Goal: Information Seeking & Learning: Learn about a topic

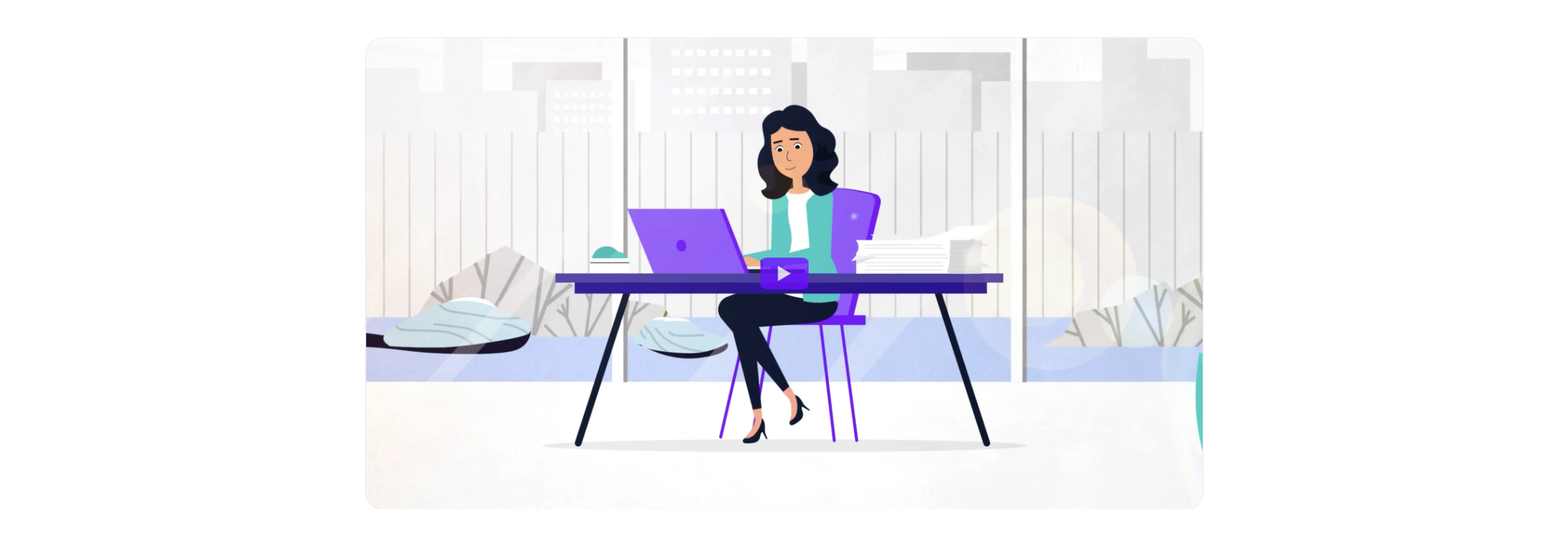
scroll to position [964, 0]
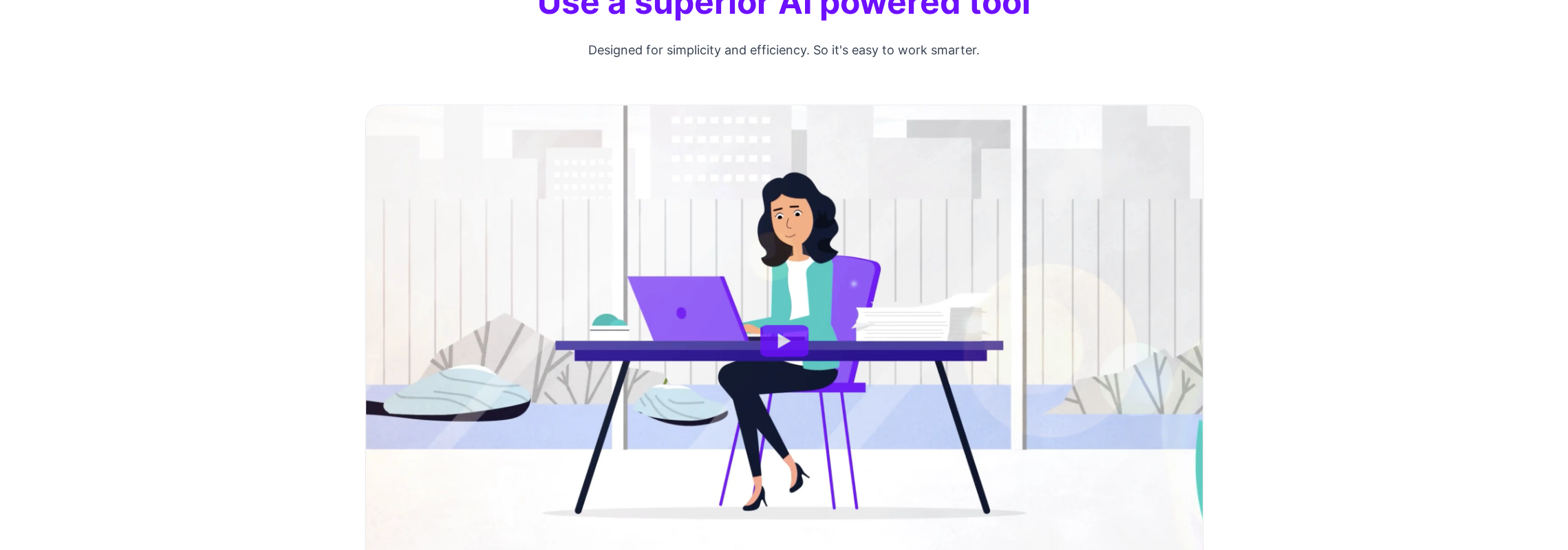
click at [773, 335] on button "Watch Ai powered tool" at bounding box center [784, 340] width 48 height 31
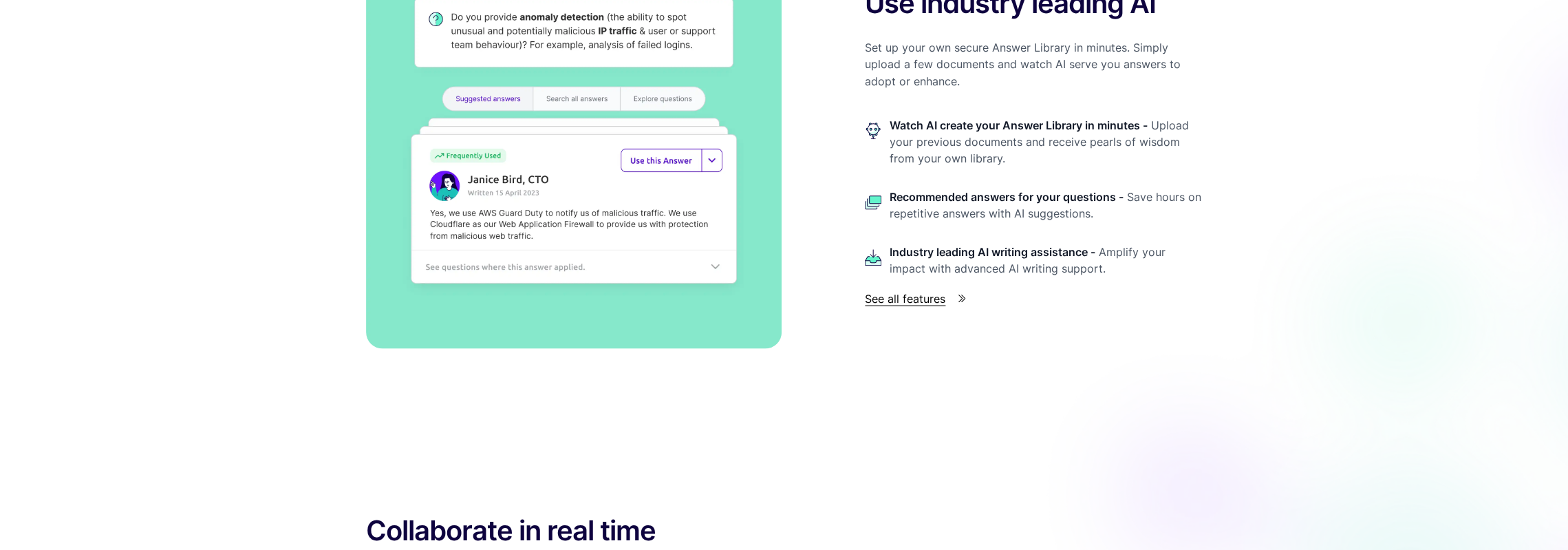
scroll to position [2134, 0]
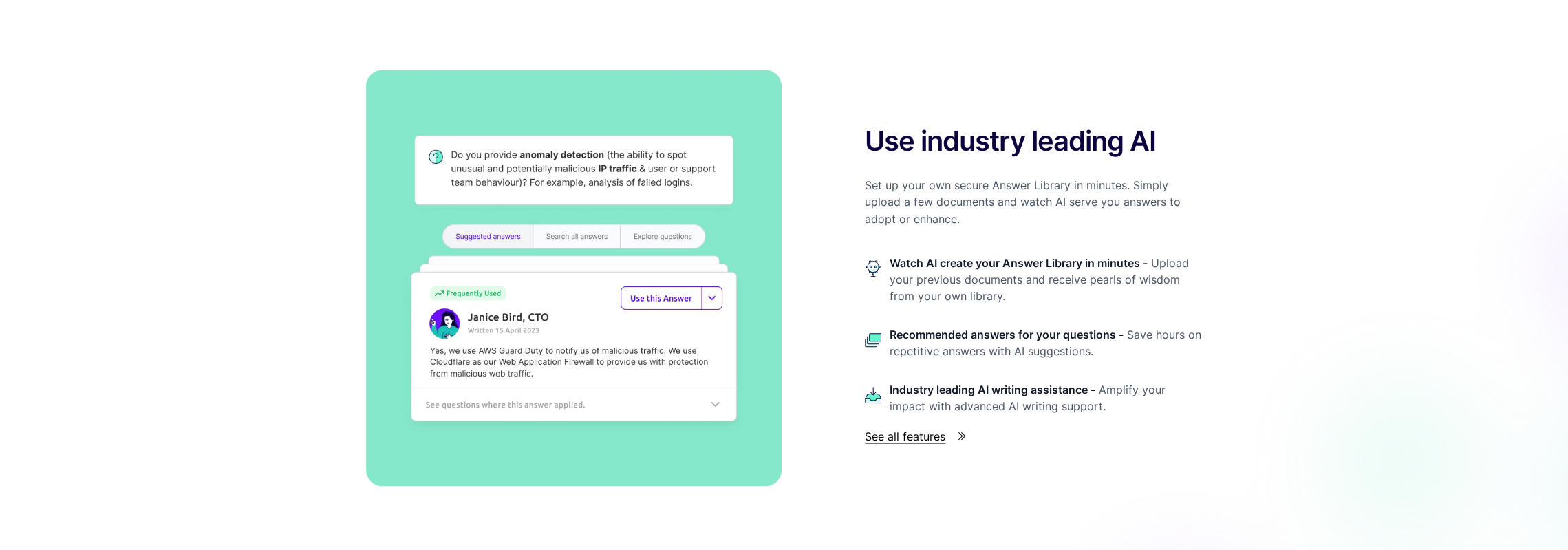
click at [901, 439] on span "See all features" at bounding box center [905, 435] width 81 height 16
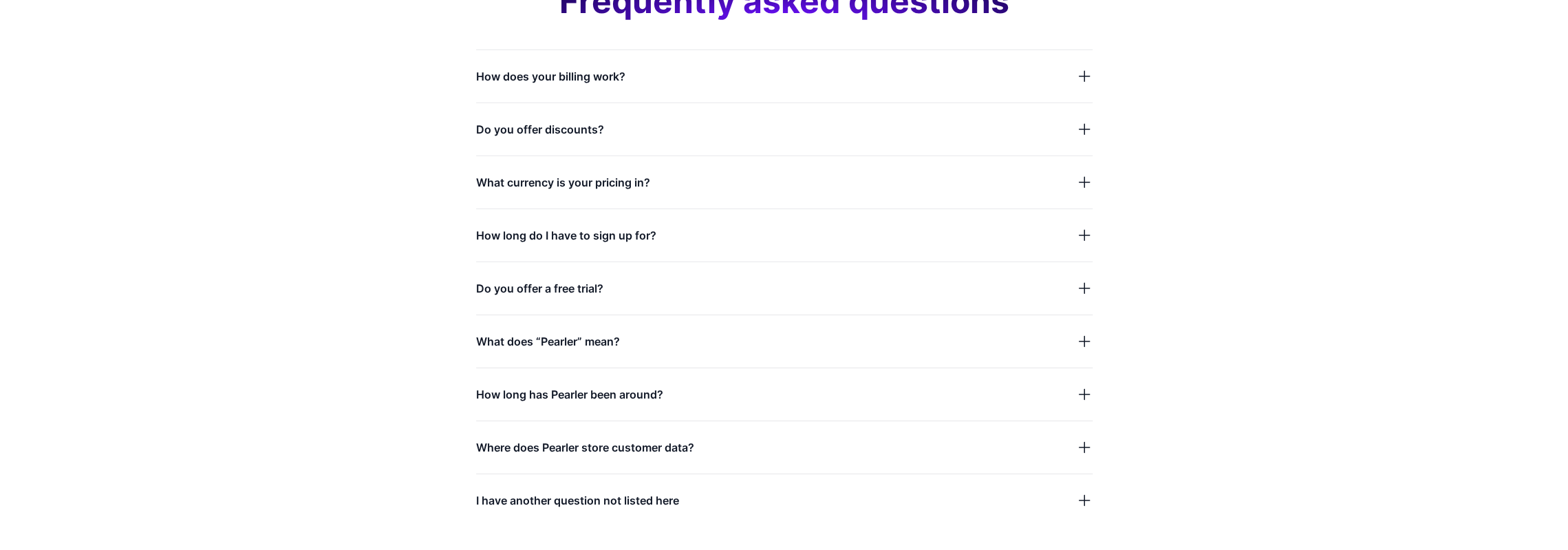
scroll to position [3854, 0]
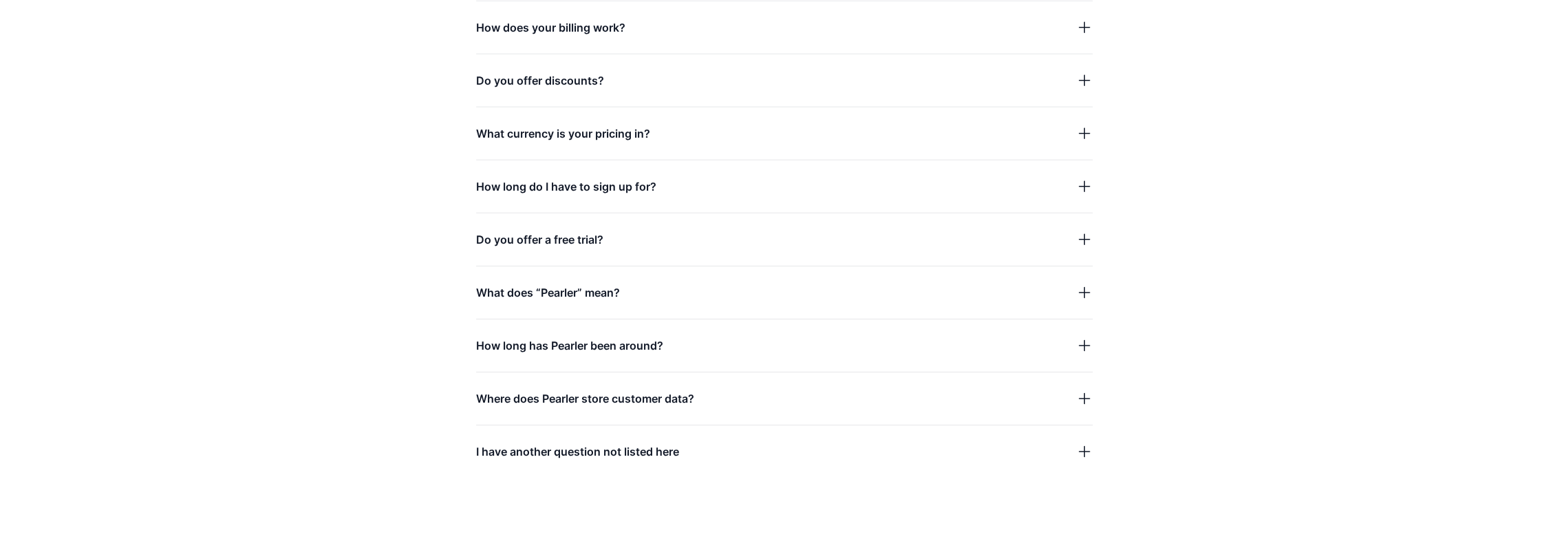
click at [548, 190] on span "How long do I have to sign up for?" at bounding box center [566, 186] width 180 height 19
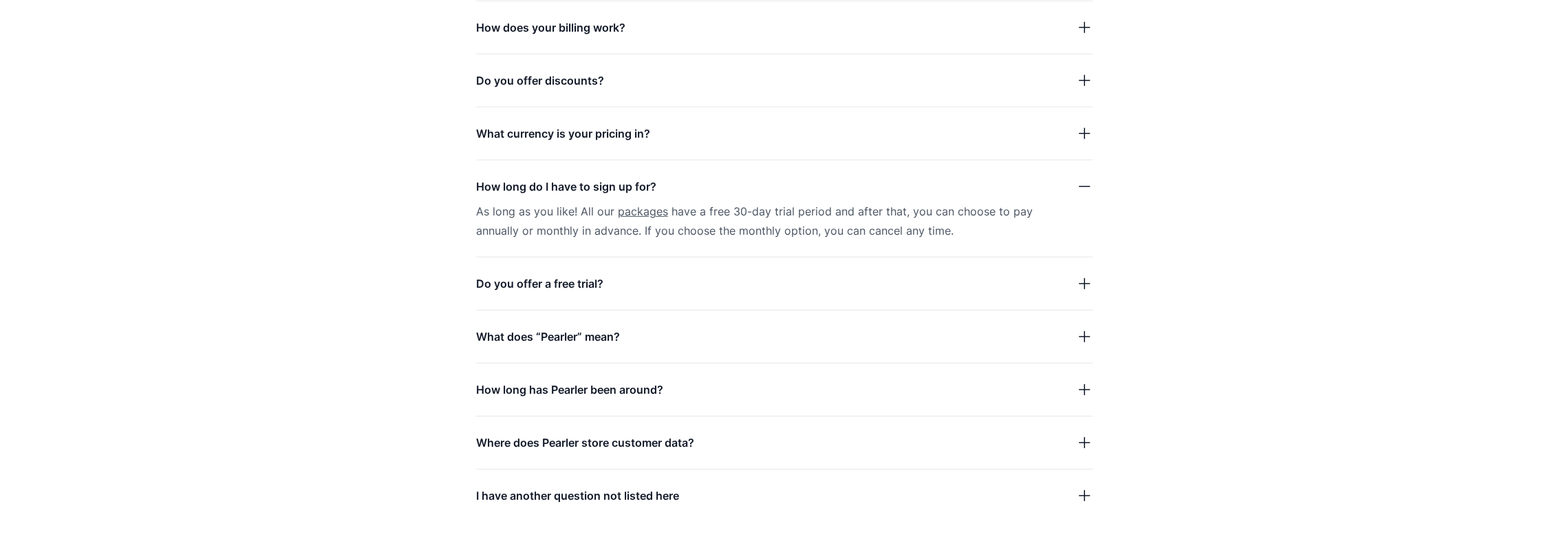
click at [540, 192] on span "How long do I have to sign up for?" at bounding box center [566, 186] width 180 height 19
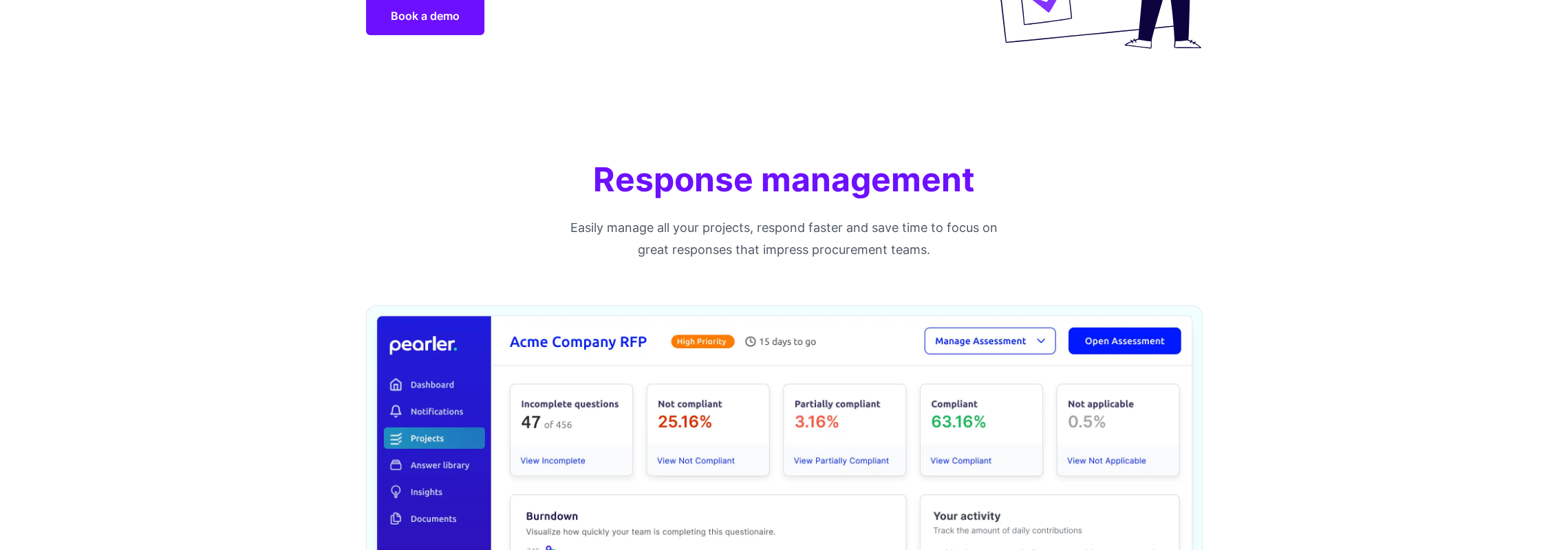
scroll to position [0, 0]
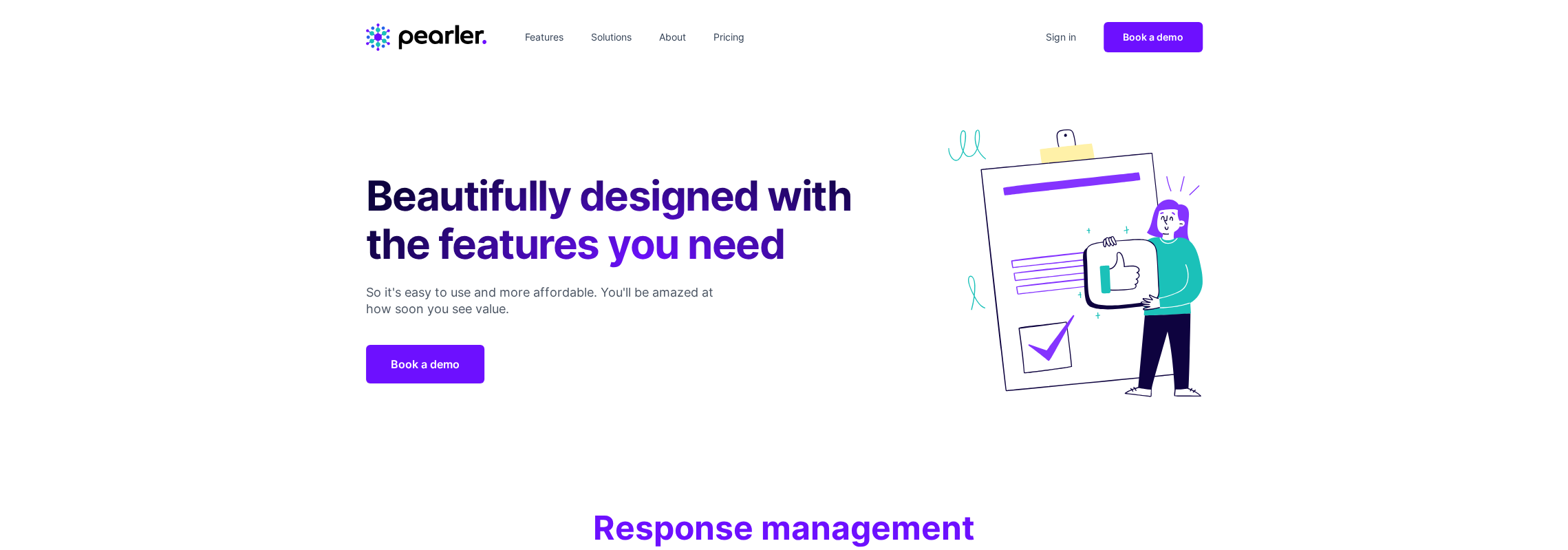
click at [619, 32] on link "Solutions" at bounding box center [611, 37] width 51 height 22
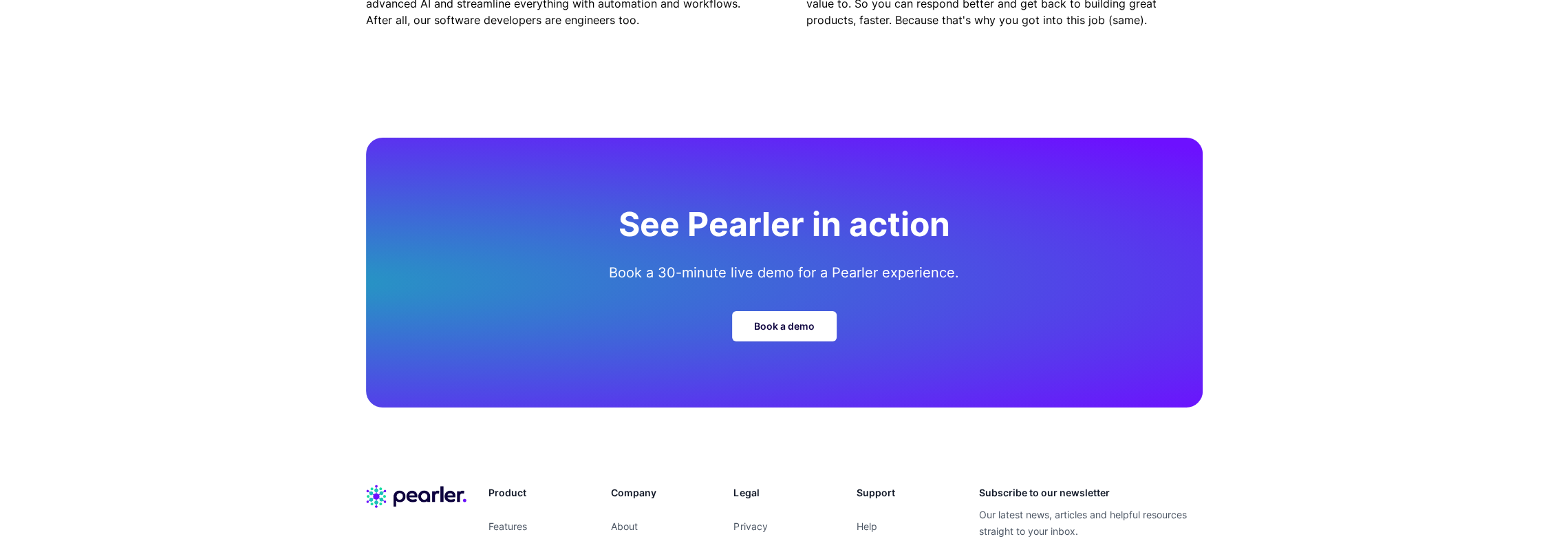
scroll to position [4060, 0]
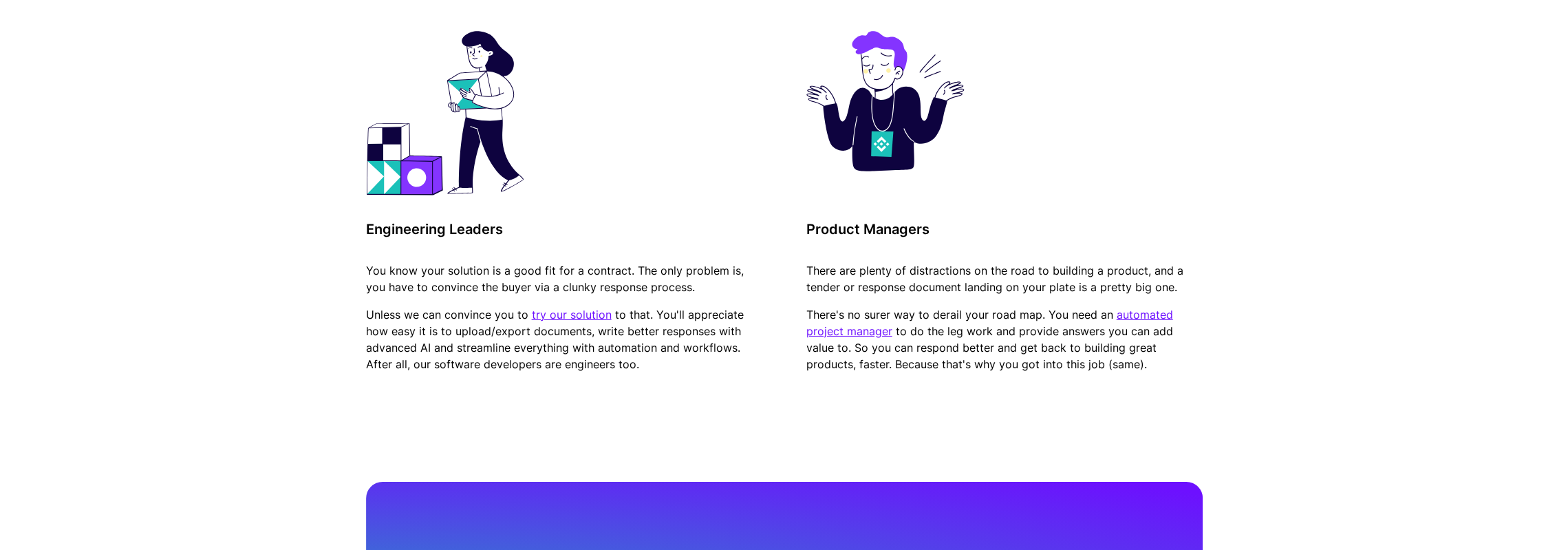
click at [1144, 313] on link "automated project manager" at bounding box center [990, 322] width 367 height 30
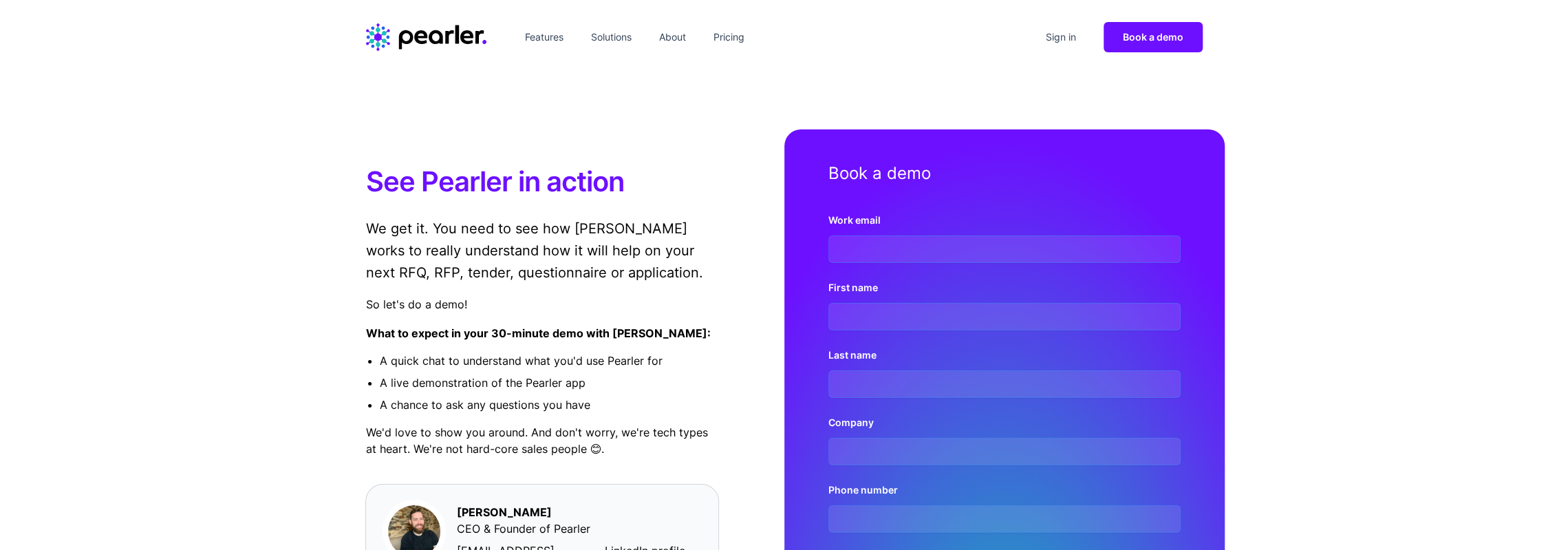
click at [555, 49] on div "Features Solutions About Pricing" at bounding box center [558, 37] width 384 height 30
click at [555, 44] on link "Features" at bounding box center [543, 37] width 49 height 22
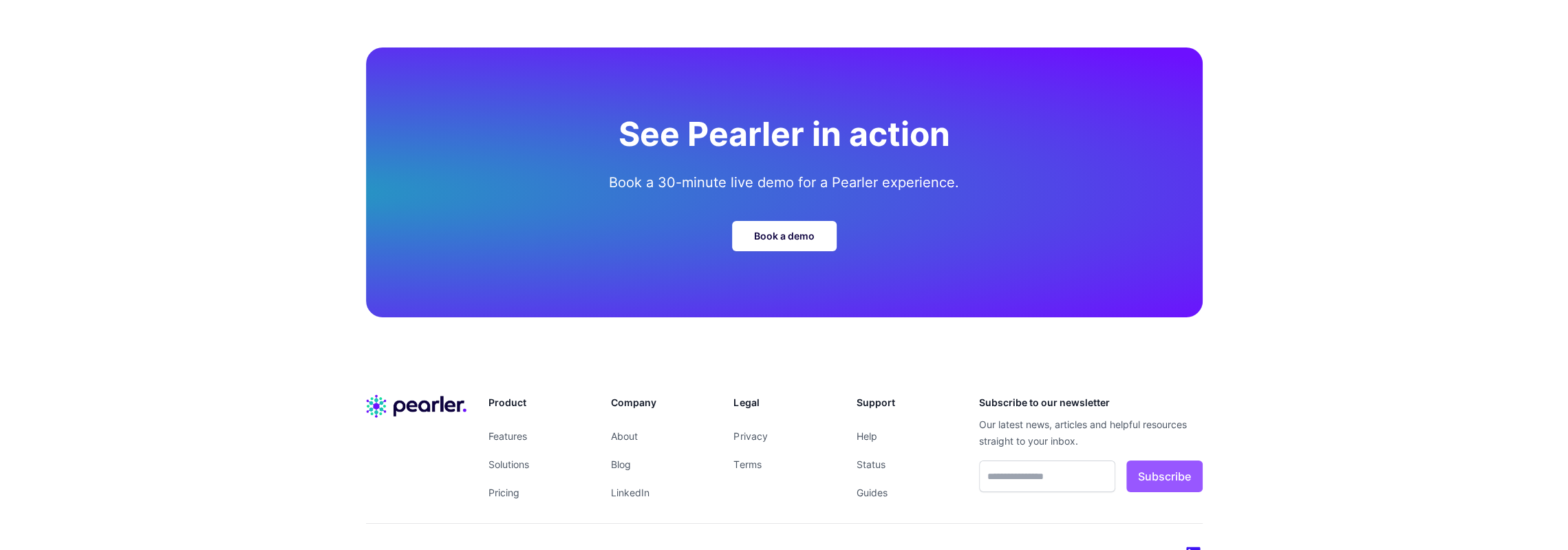
scroll to position [4409, 0]
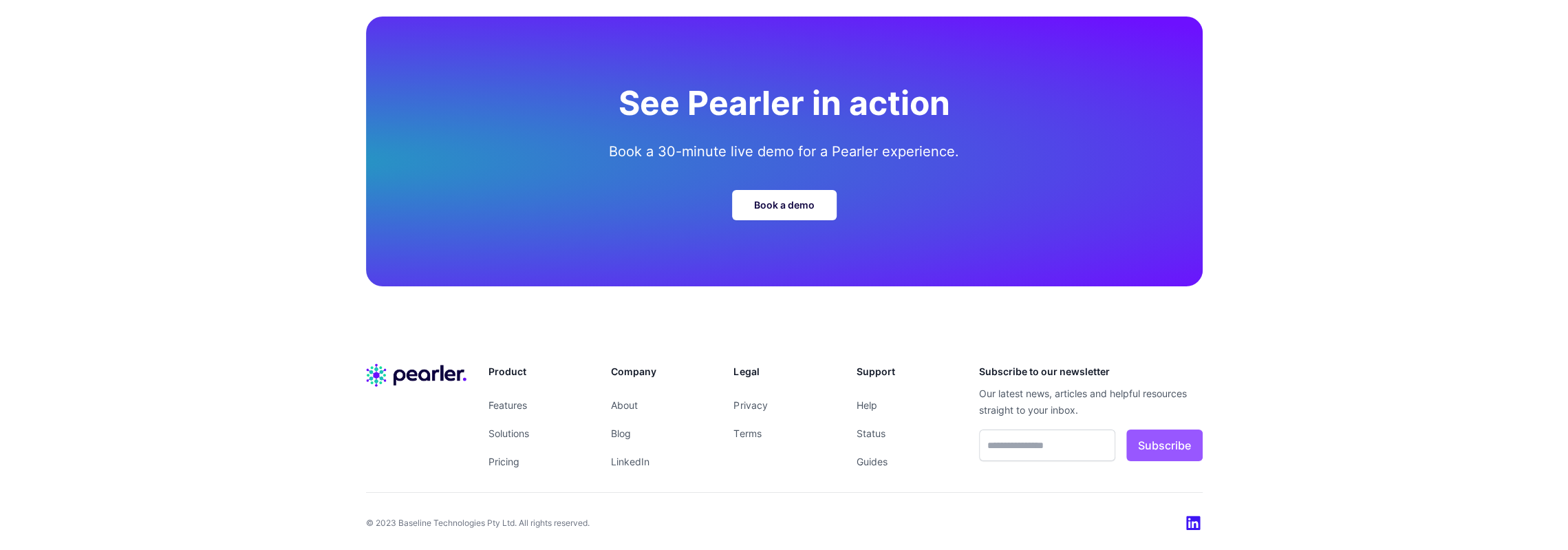
click at [619, 432] on link "Blog" at bounding box center [621, 433] width 20 height 11
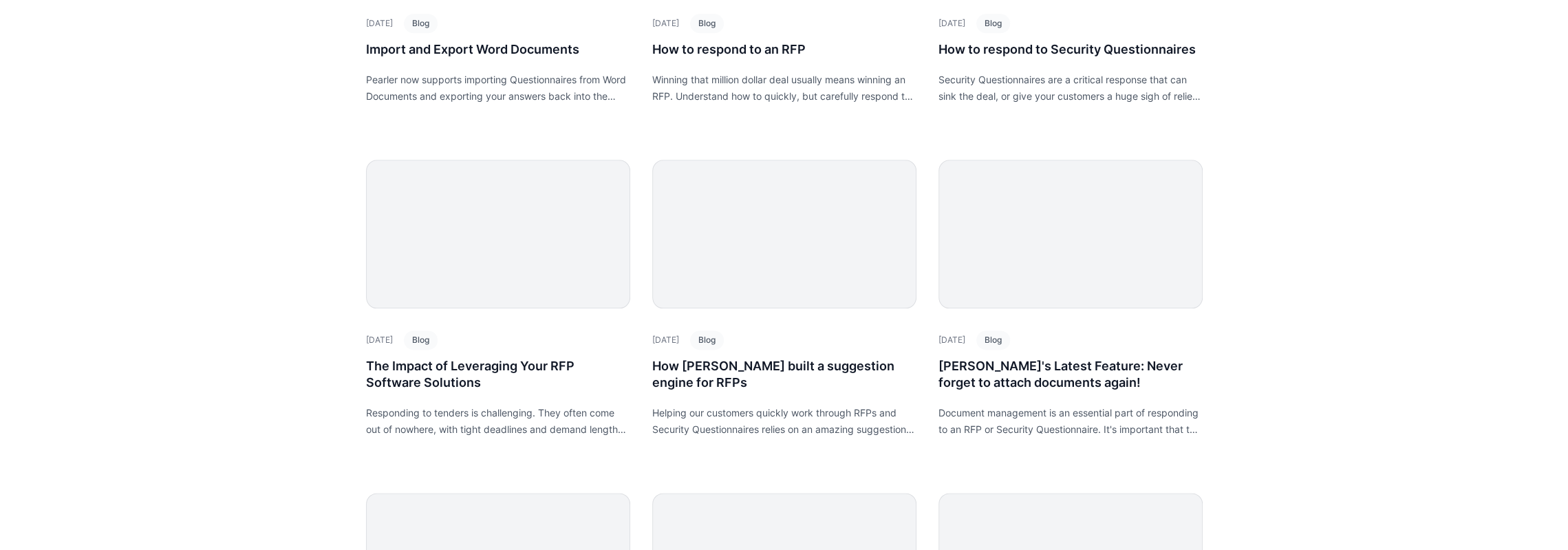
scroll to position [1445, 0]
